Goal: Check status: Check status

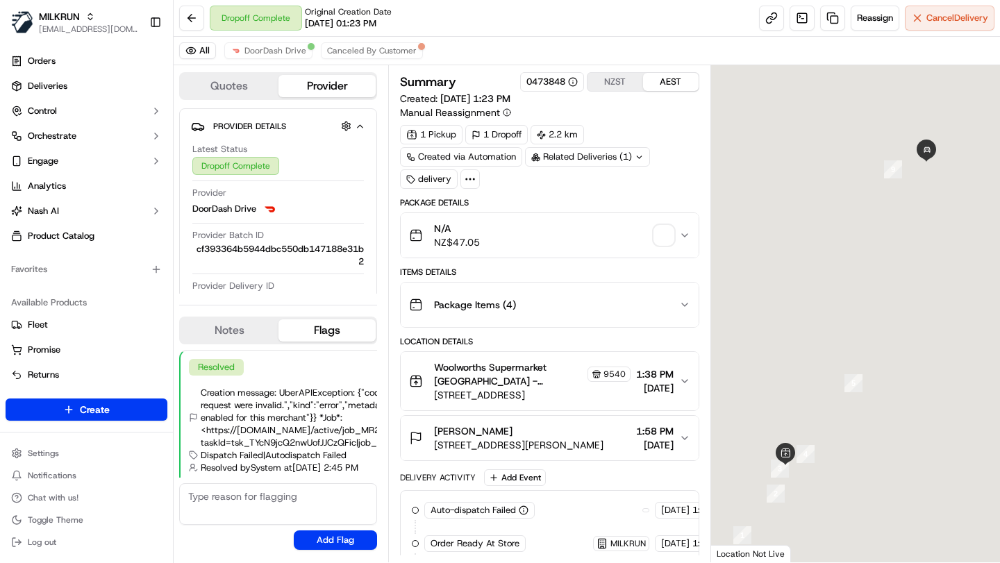
scroll to position [244, 0]
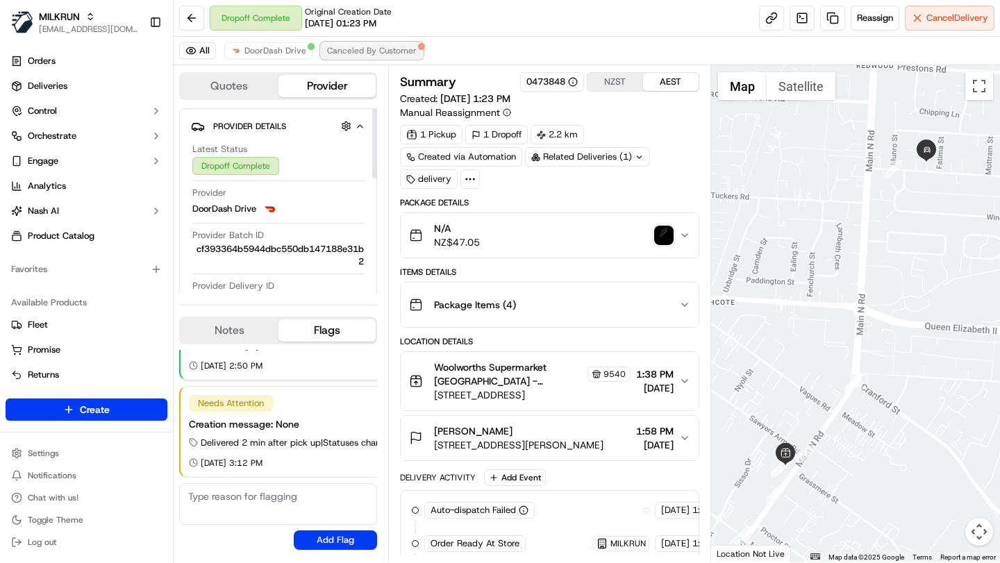
click at [371, 57] on button "Canceled By Customer" at bounding box center [372, 50] width 102 height 17
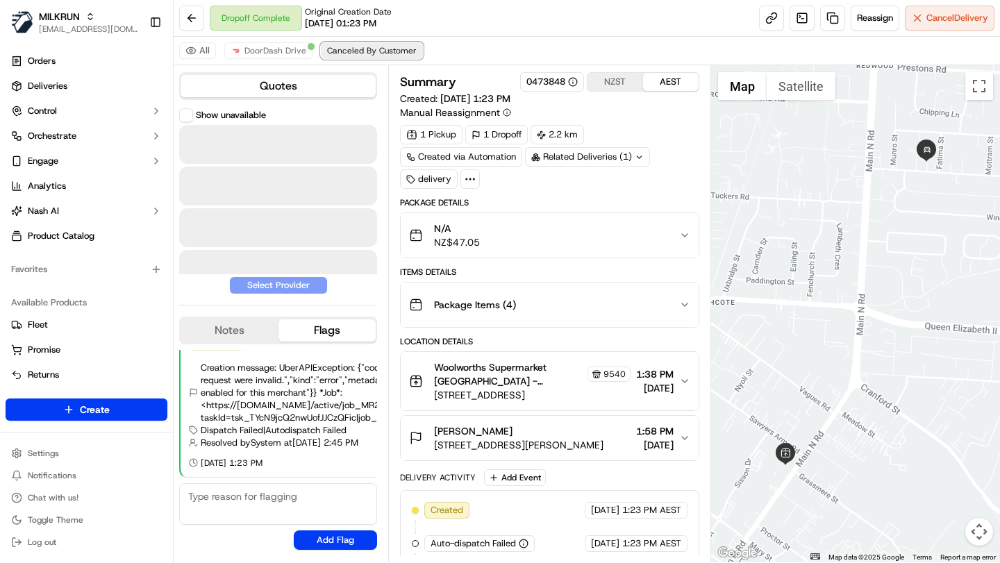
scroll to position [25, 0]
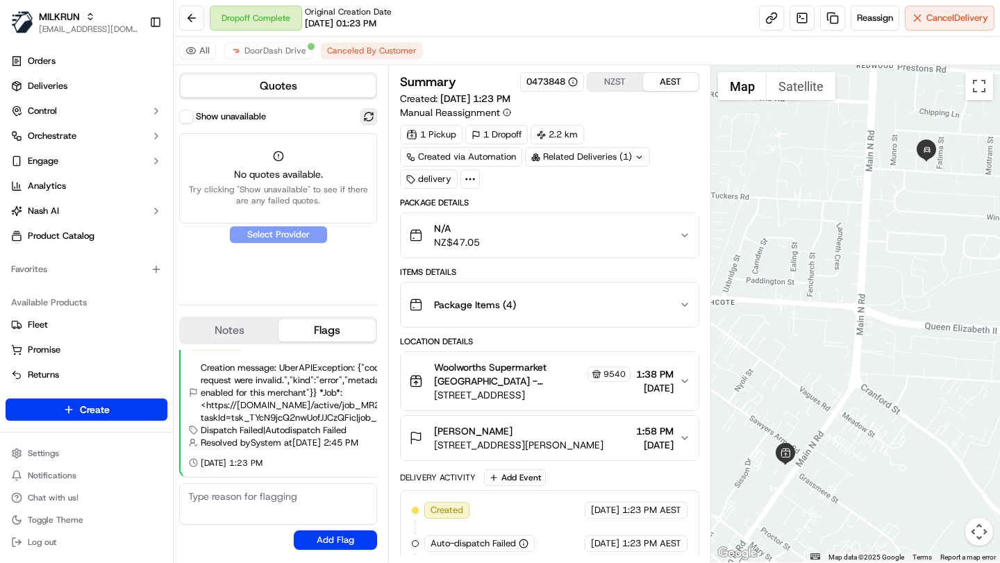
click at [371, 112] on button at bounding box center [368, 116] width 17 height 17
click at [183, 116] on button "Show unavailable" at bounding box center [186, 117] width 14 height 14
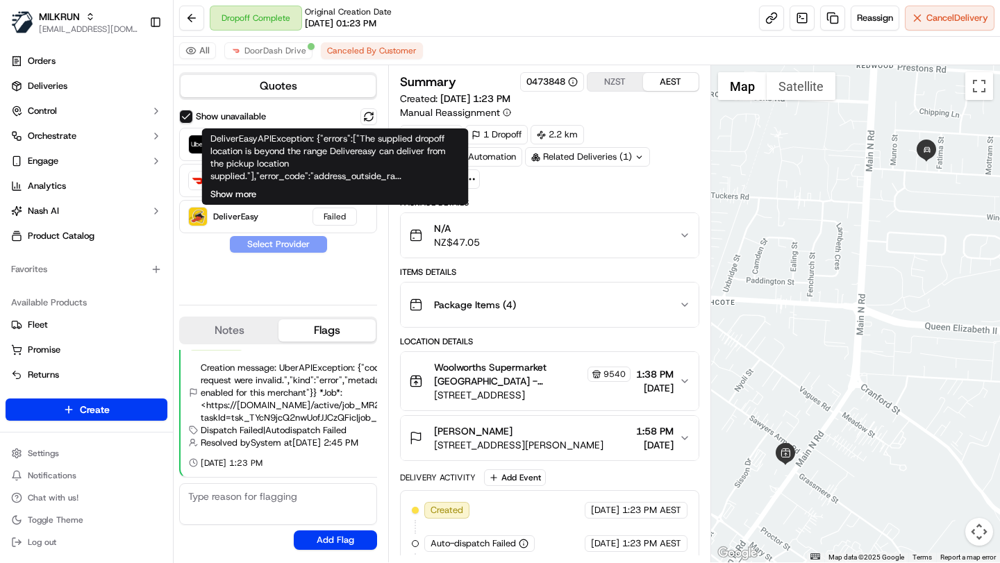
click at [244, 190] on button "Show more" at bounding box center [233, 194] width 46 height 12
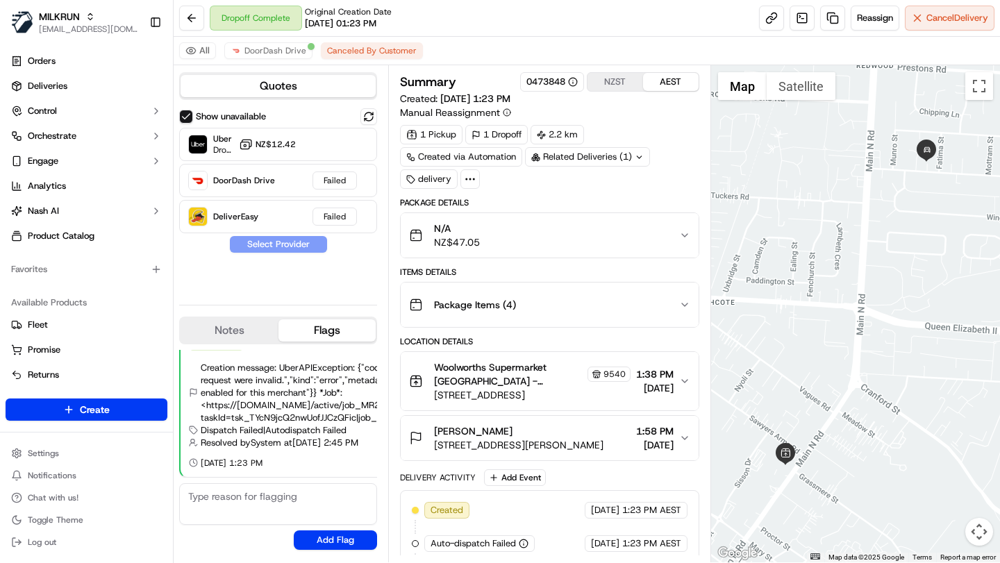
click at [472, 184] on icon at bounding box center [470, 179] width 12 height 12
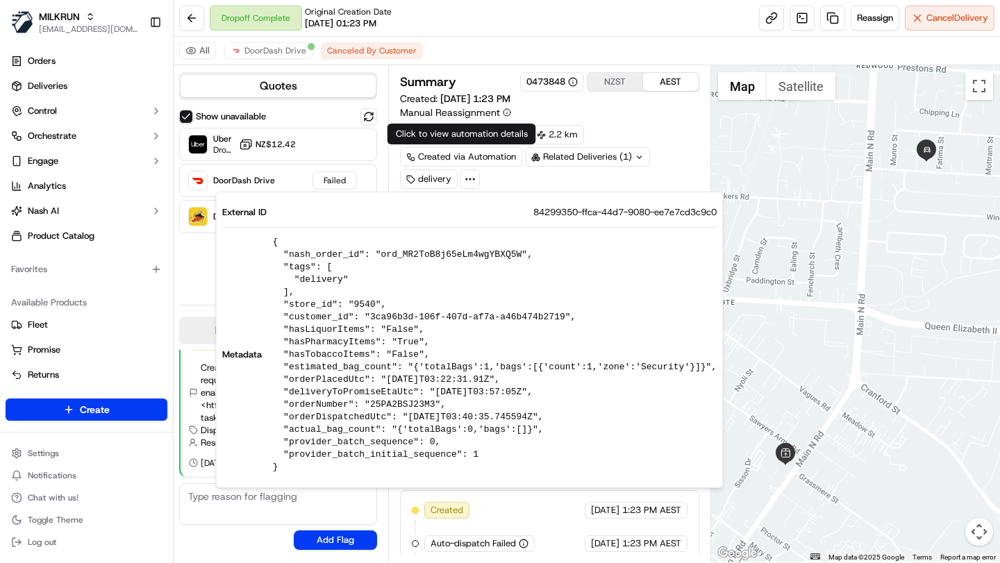
click at [483, 28] on div "Dropoff Complete Original Creation Date 09/15/2025 01:23 PM Reassign Cancel Del…" at bounding box center [587, 18] width 826 height 37
